Goal: Find specific page/section: Find specific page/section

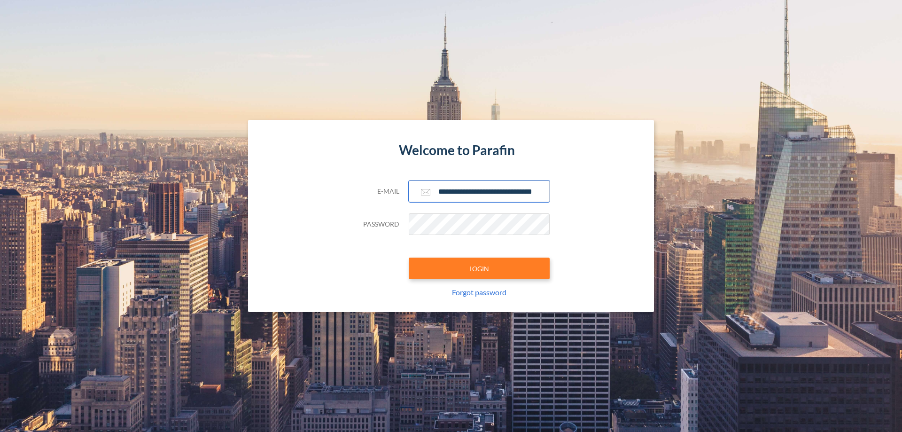
type input "**********"
click at [479, 268] on button "LOGIN" at bounding box center [479, 268] width 141 height 22
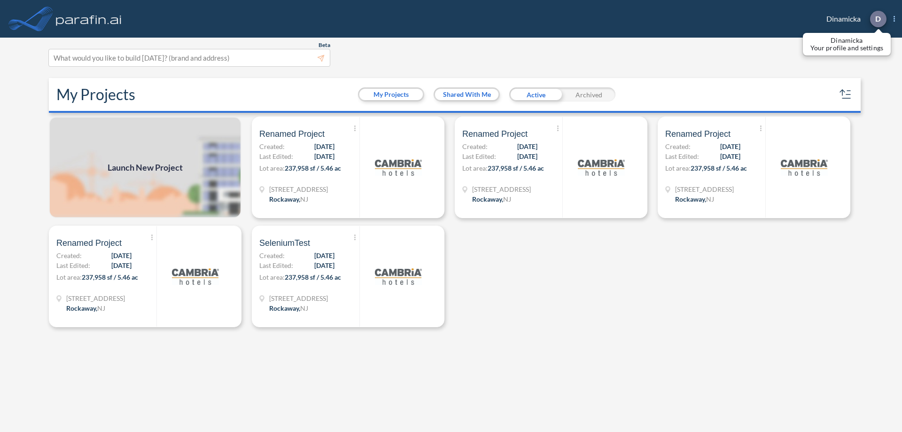
click at [877, 19] on p "D" at bounding box center [878, 19] width 6 height 8
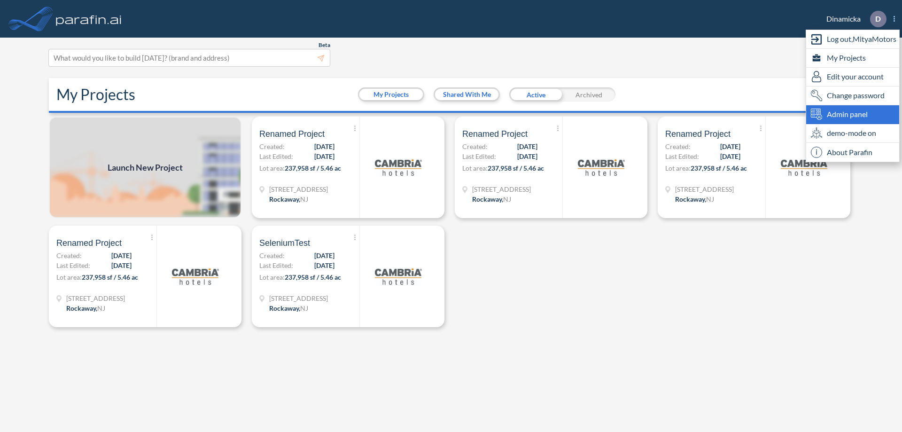
click at [852, 114] on span "Admin panel" at bounding box center [846, 113] width 41 height 11
